Goal: Find specific page/section: Find specific page/section

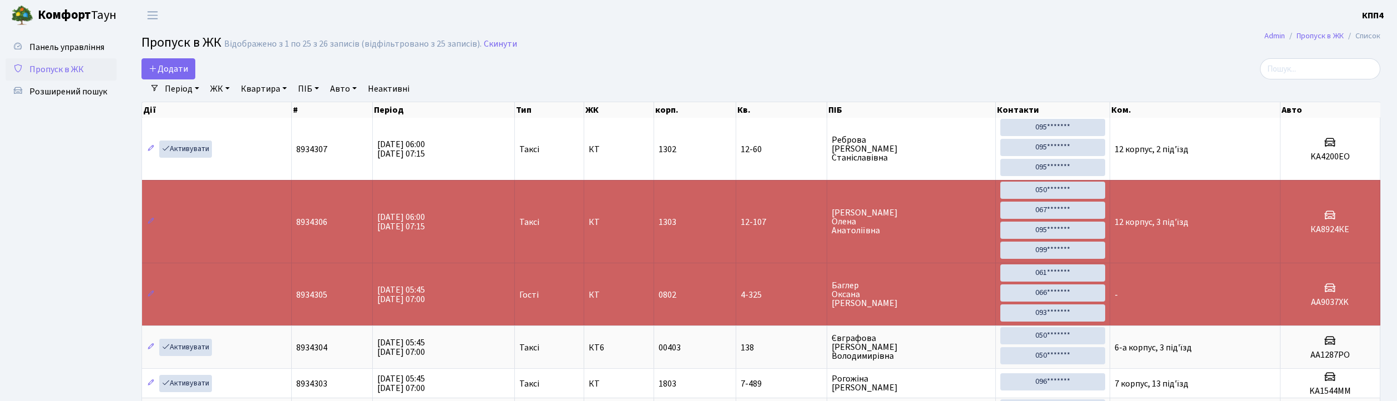
select select "25"
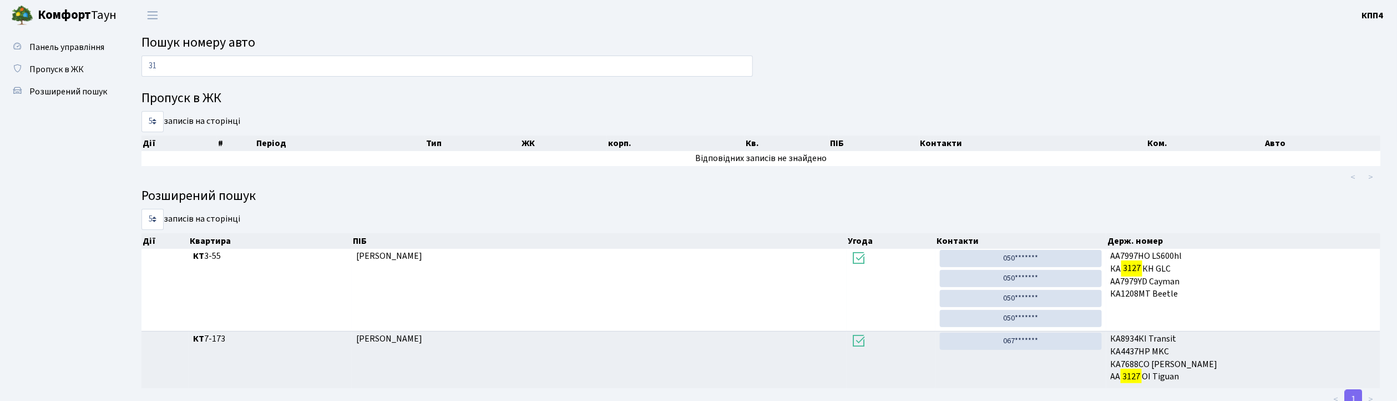
type input "3"
